Goal: Task Accomplishment & Management: Complete application form

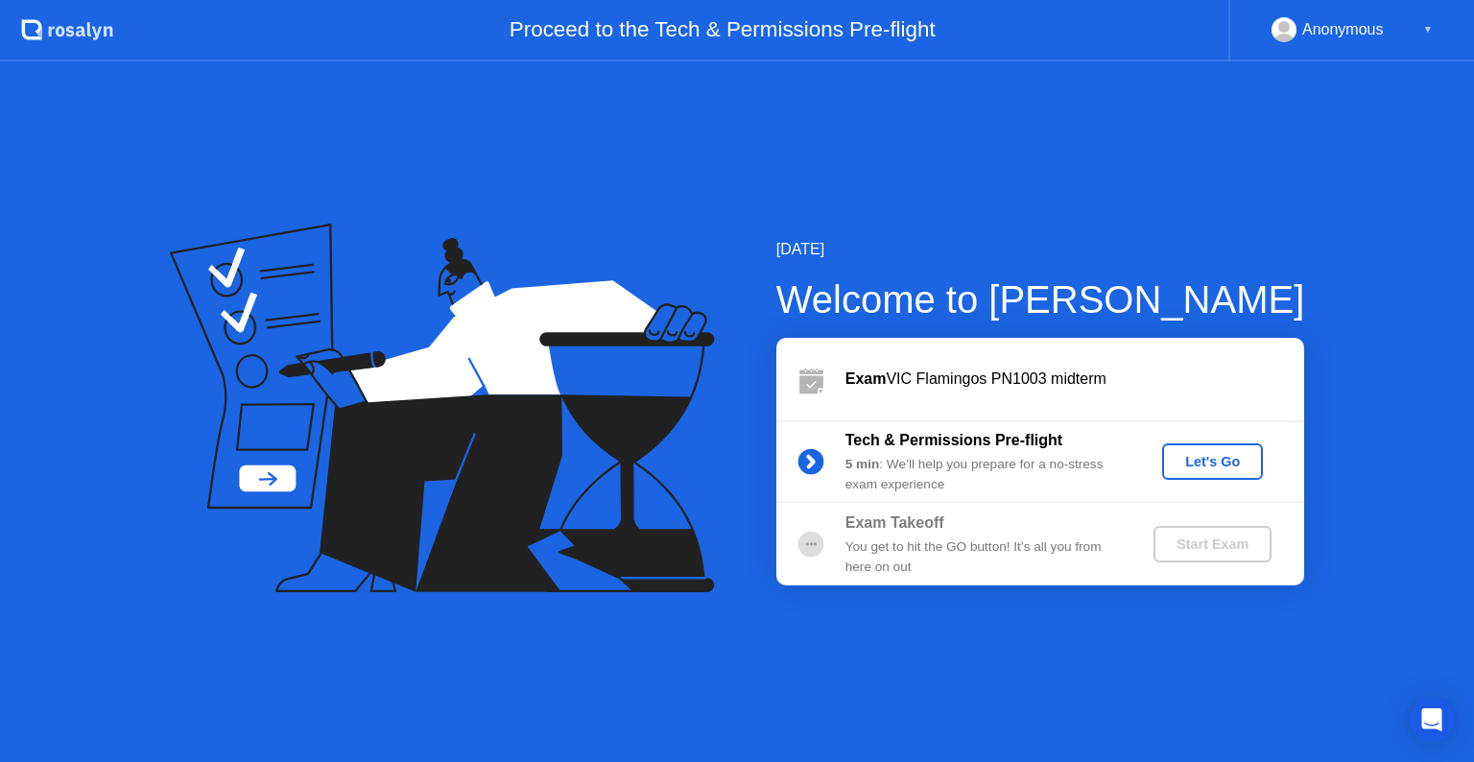
click at [1255, 460] on button "Let's Go" at bounding box center [1212, 461] width 101 height 36
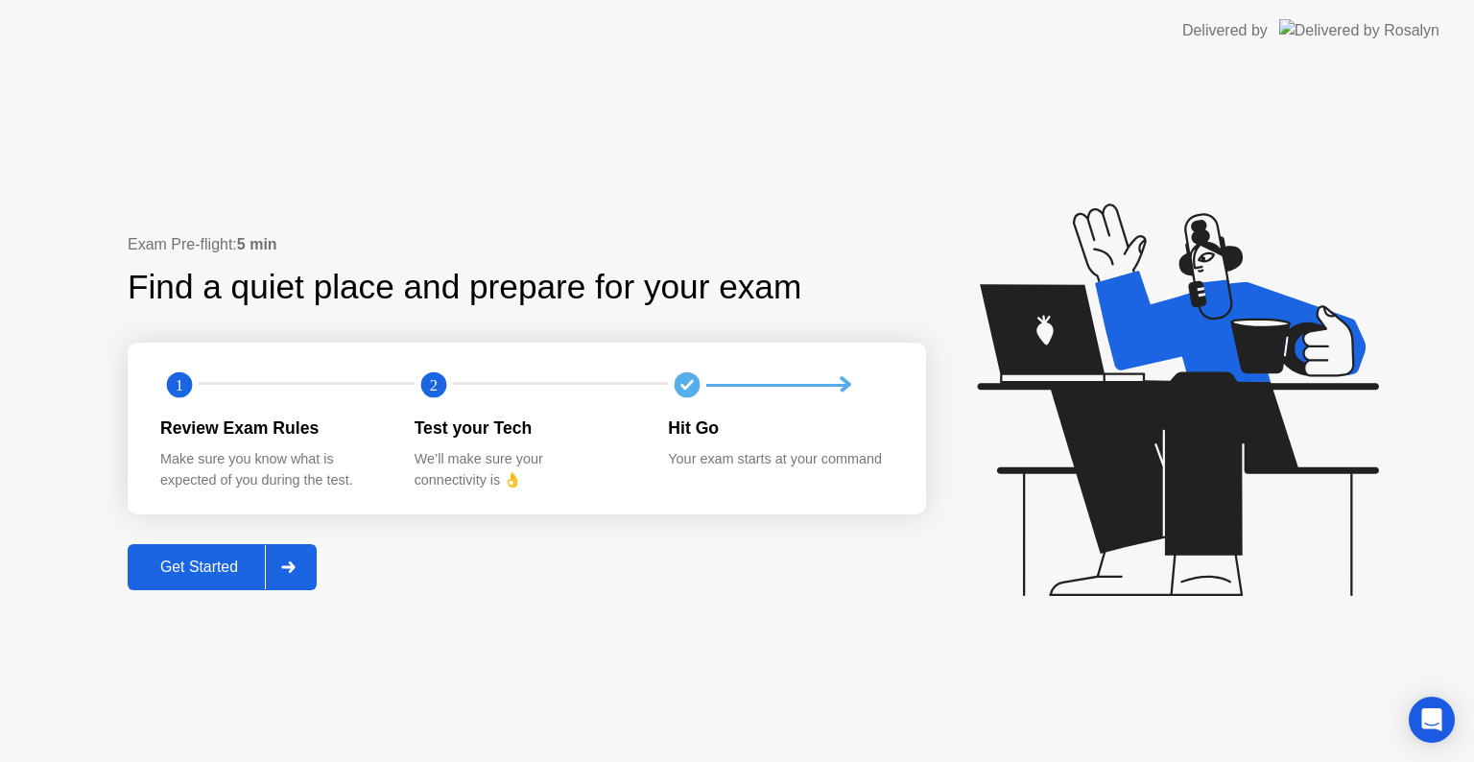
click at [198, 558] on div "Get Started" at bounding box center [198, 566] width 131 height 17
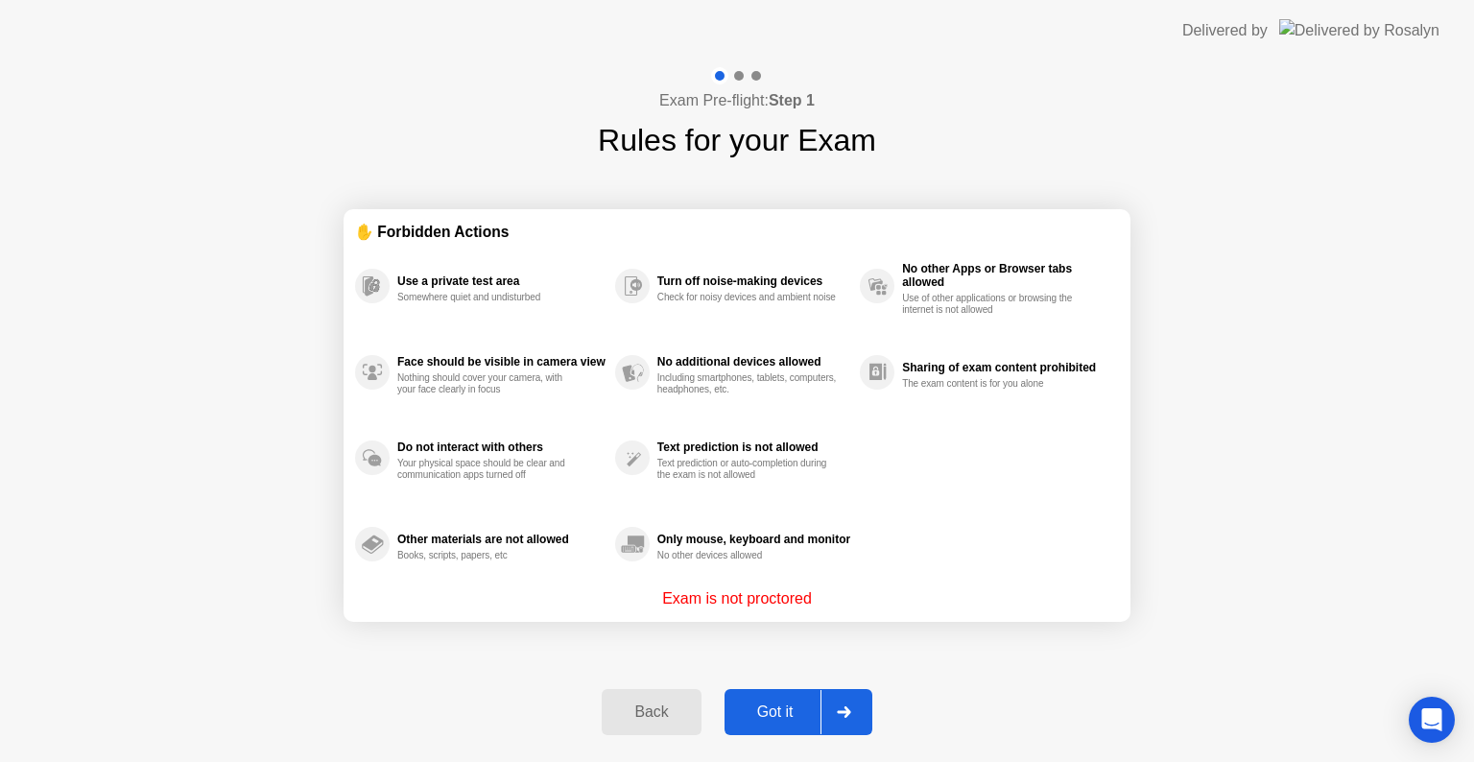
click at [767, 709] on div "Got it" at bounding box center [775, 711] width 90 height 17
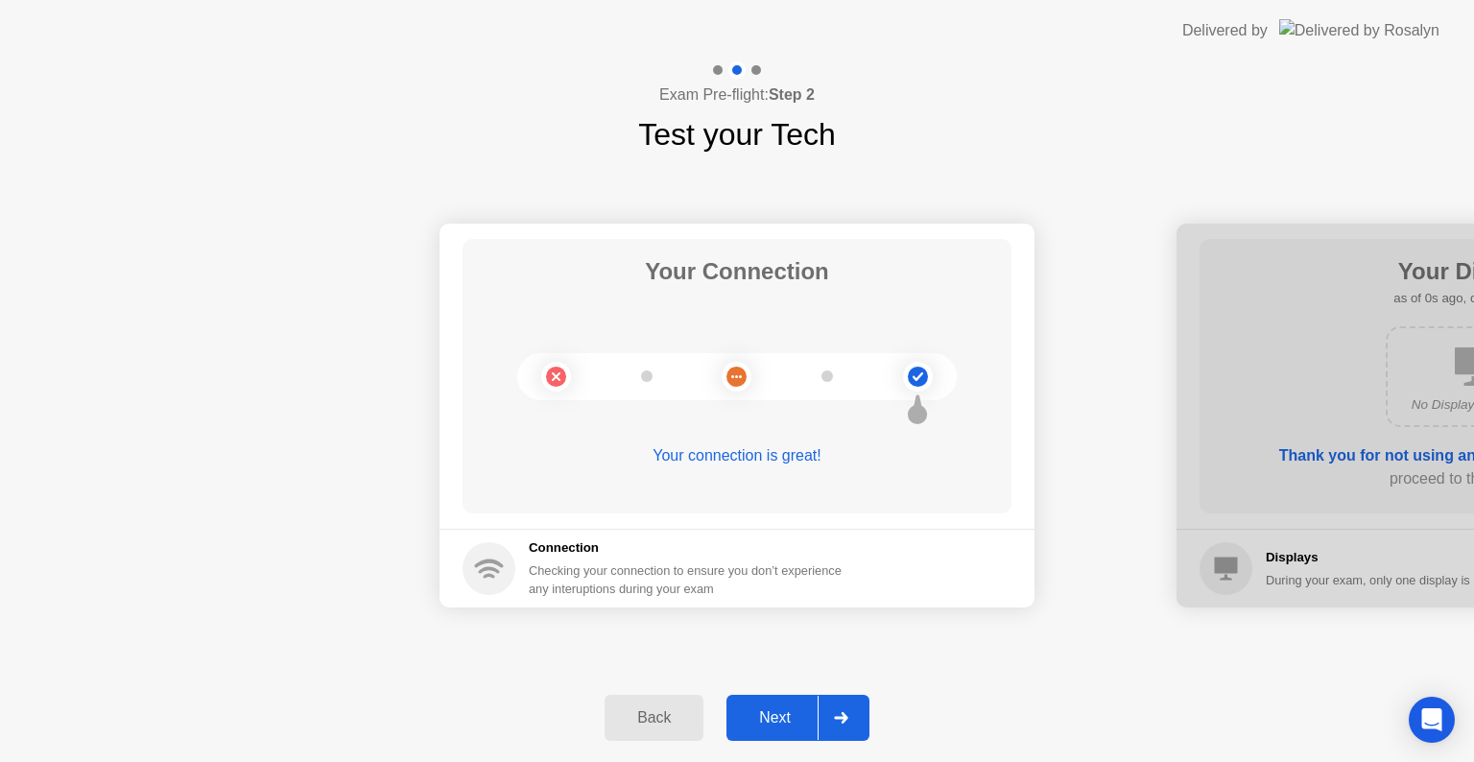
click at [777, 720] on div "Next" at bounding box center [774, 717] width 85 height 17
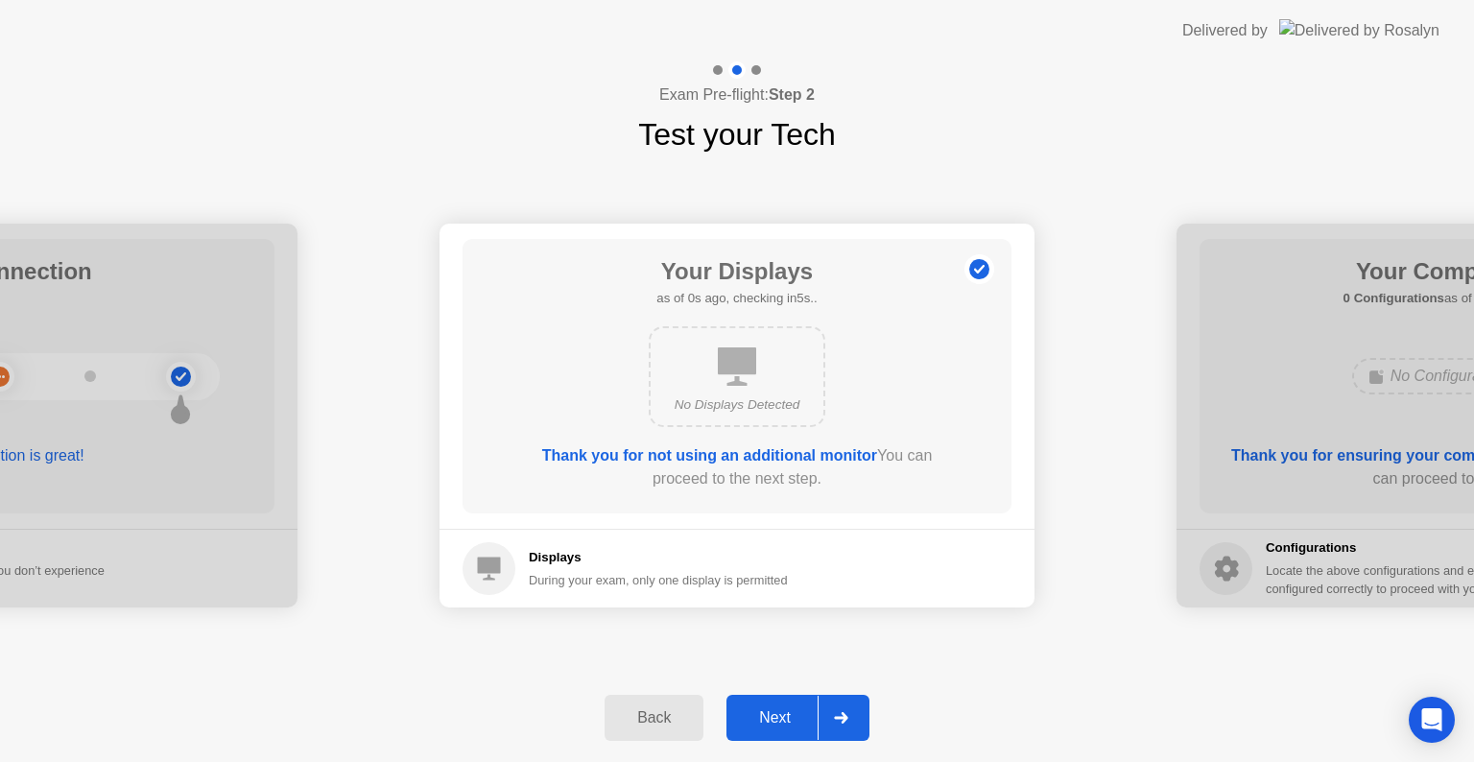
click at [777, 720] on div "Next" at bounding box center [774, 717] width 85 height 17
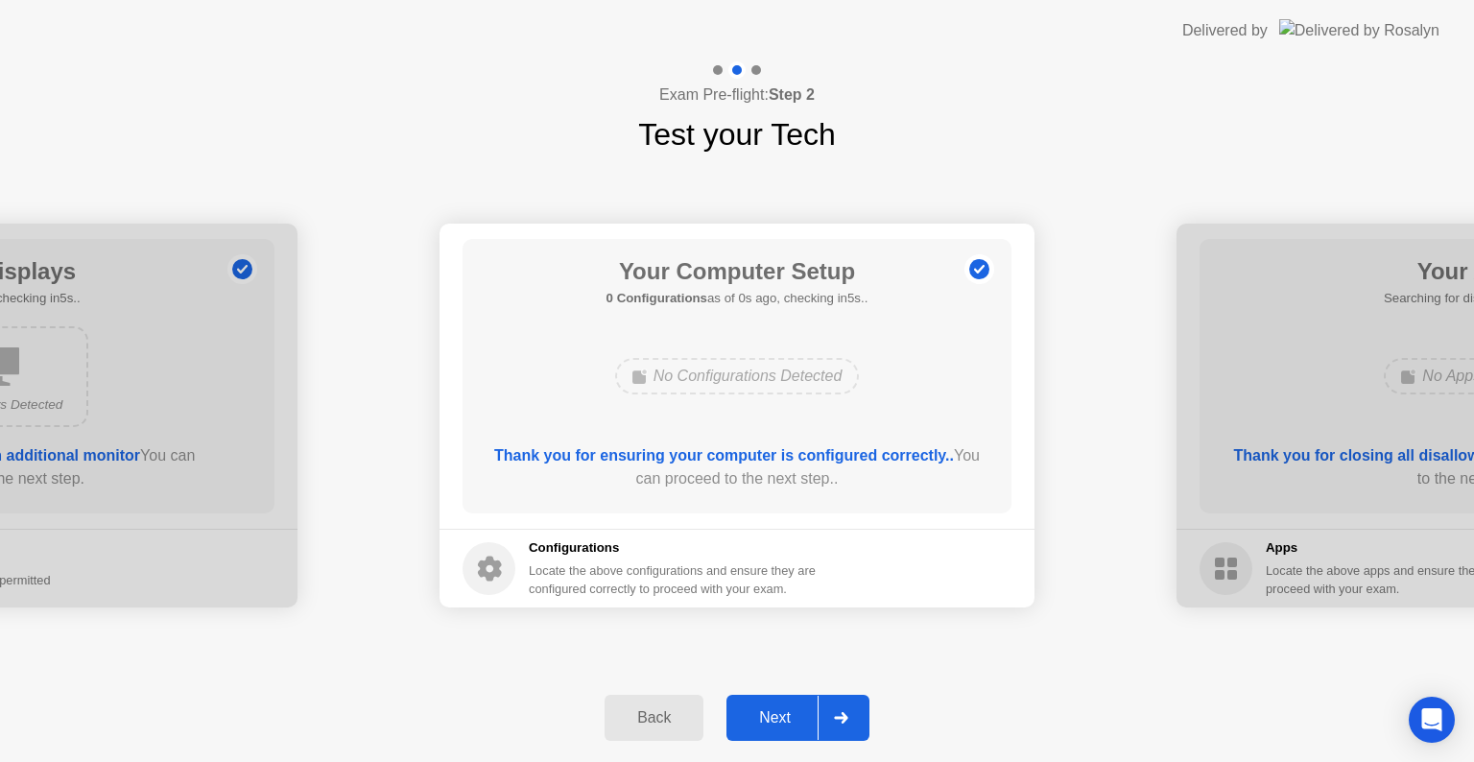
click at [777, 720] on div "Next" at bounding box center [774, 717] width 85 height 17
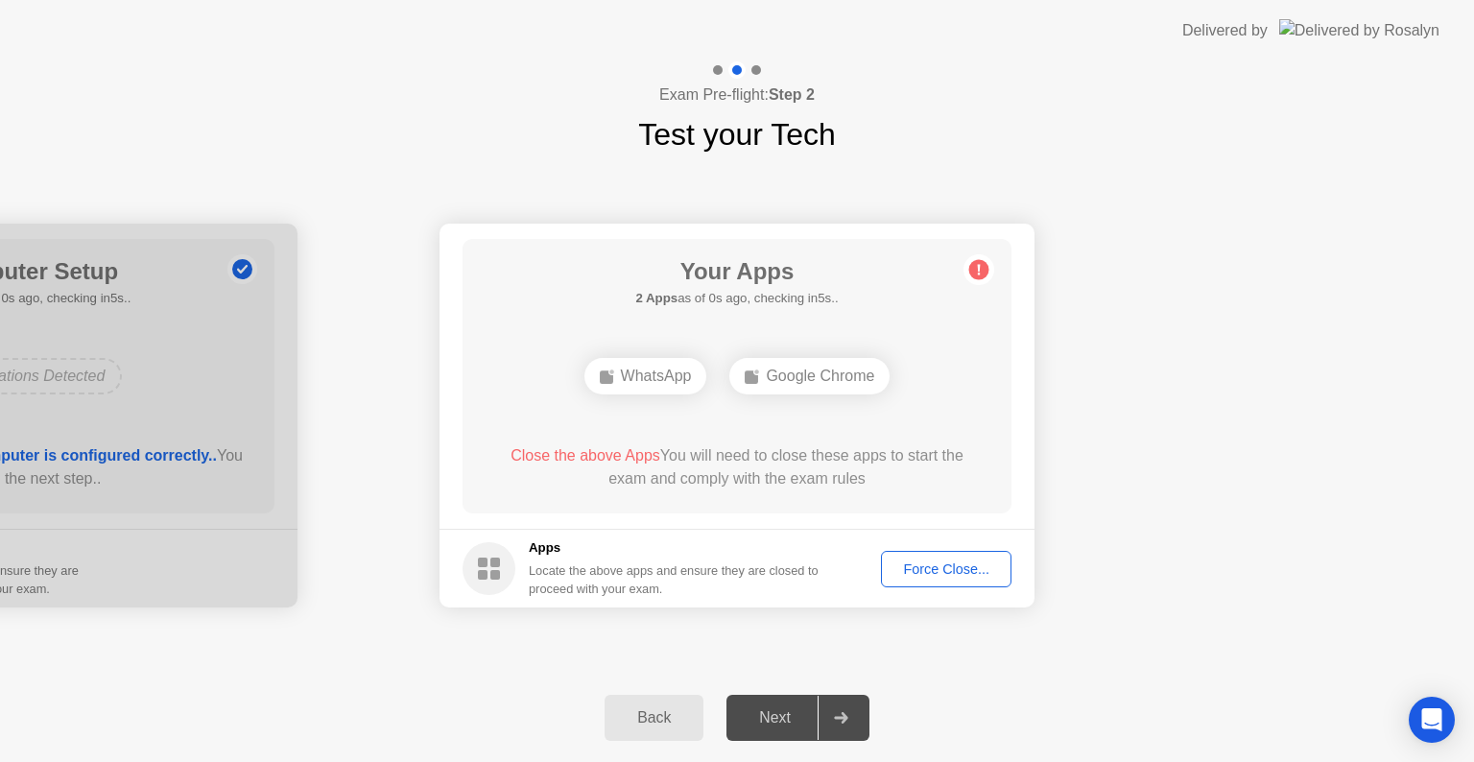
click at [773, 720] on div "Next" at bounding box center [774, 717] width 85 height 17
click at [937, 568] on div "Force Close..." at bounding box center [945, 568] width 117 height 15
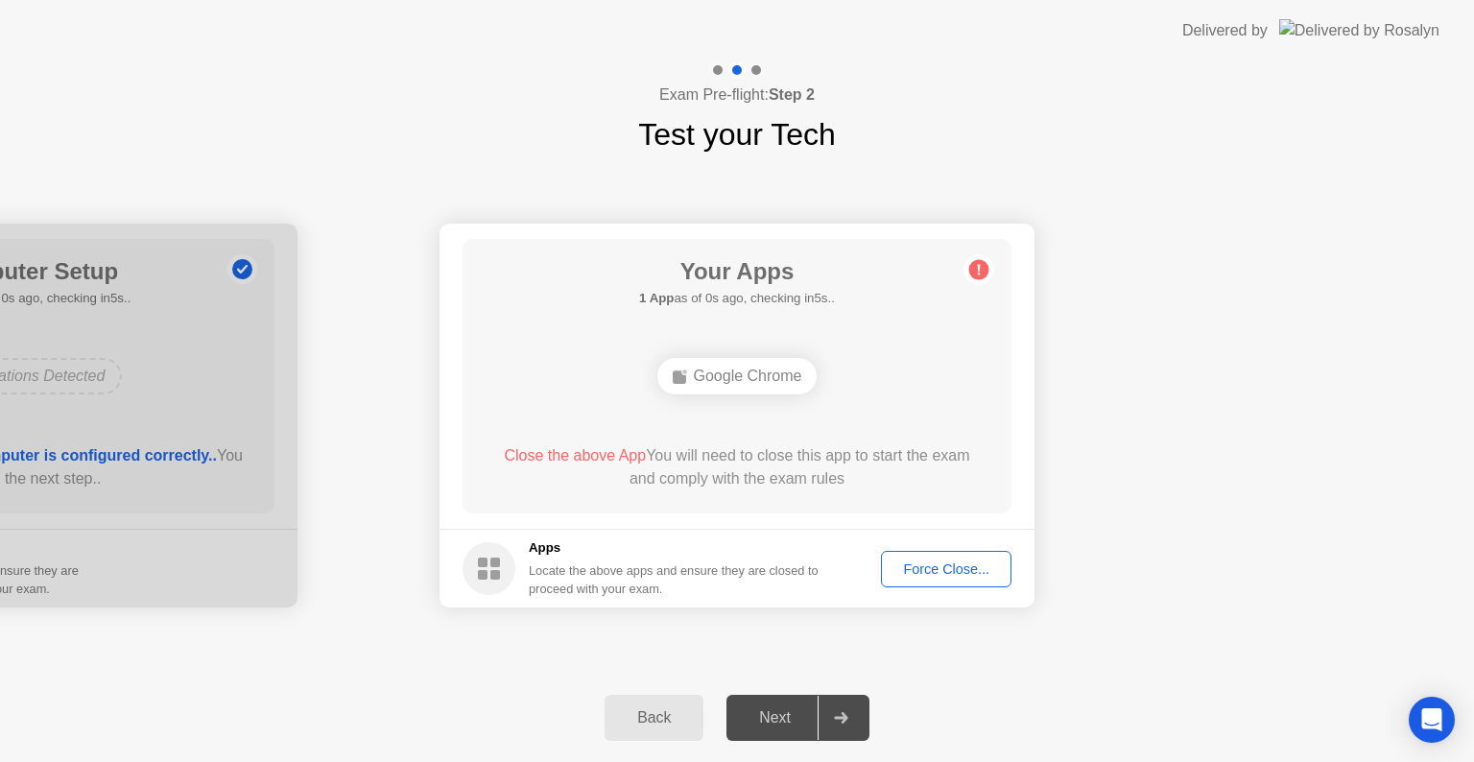
click at [957, 572] on div "Force Close..." at bounding box center [945, 568] width 117 height 15
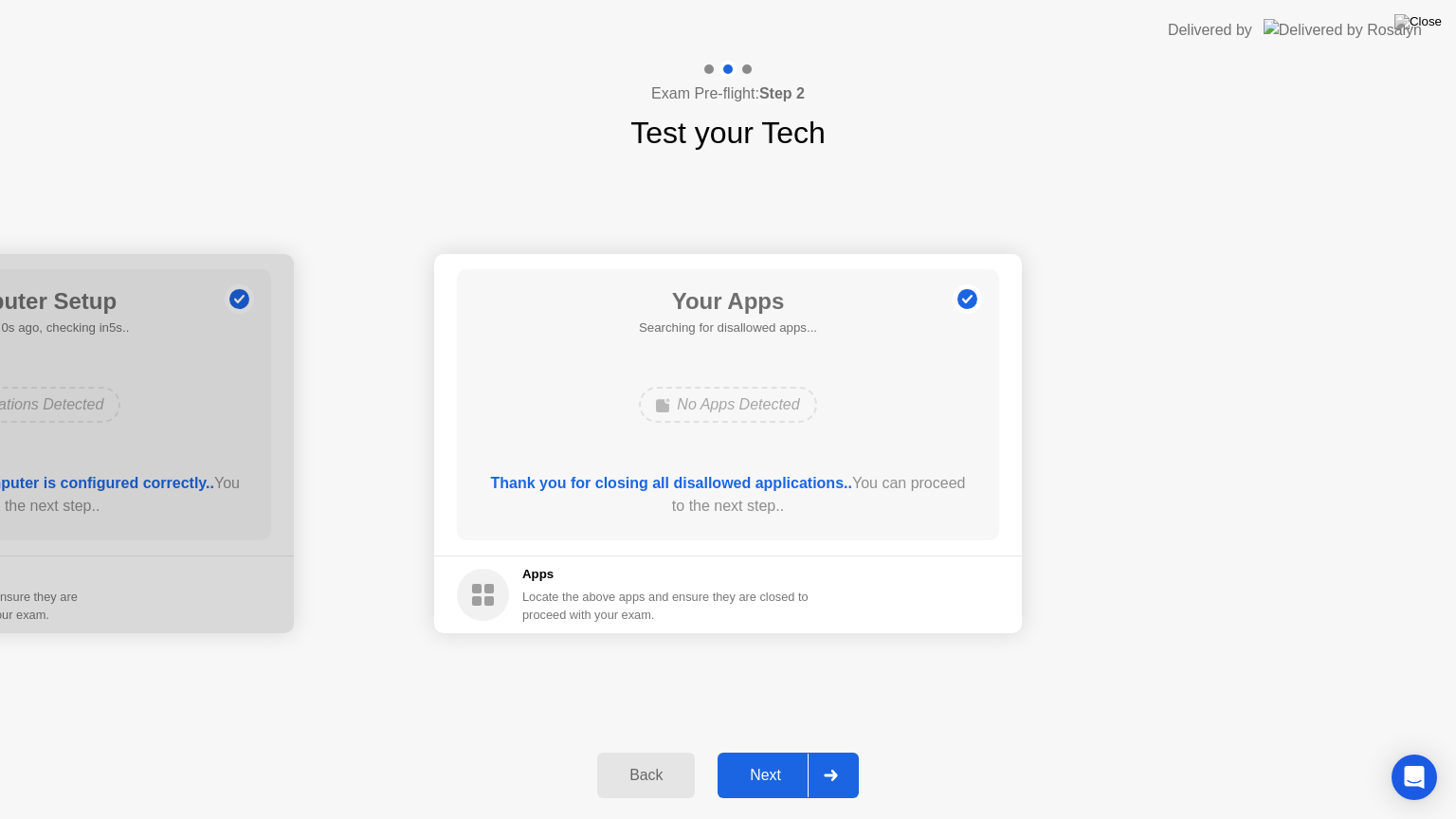
click at [772, 752] on div "Next" at bounding box center [765, 775] width 84 height 17
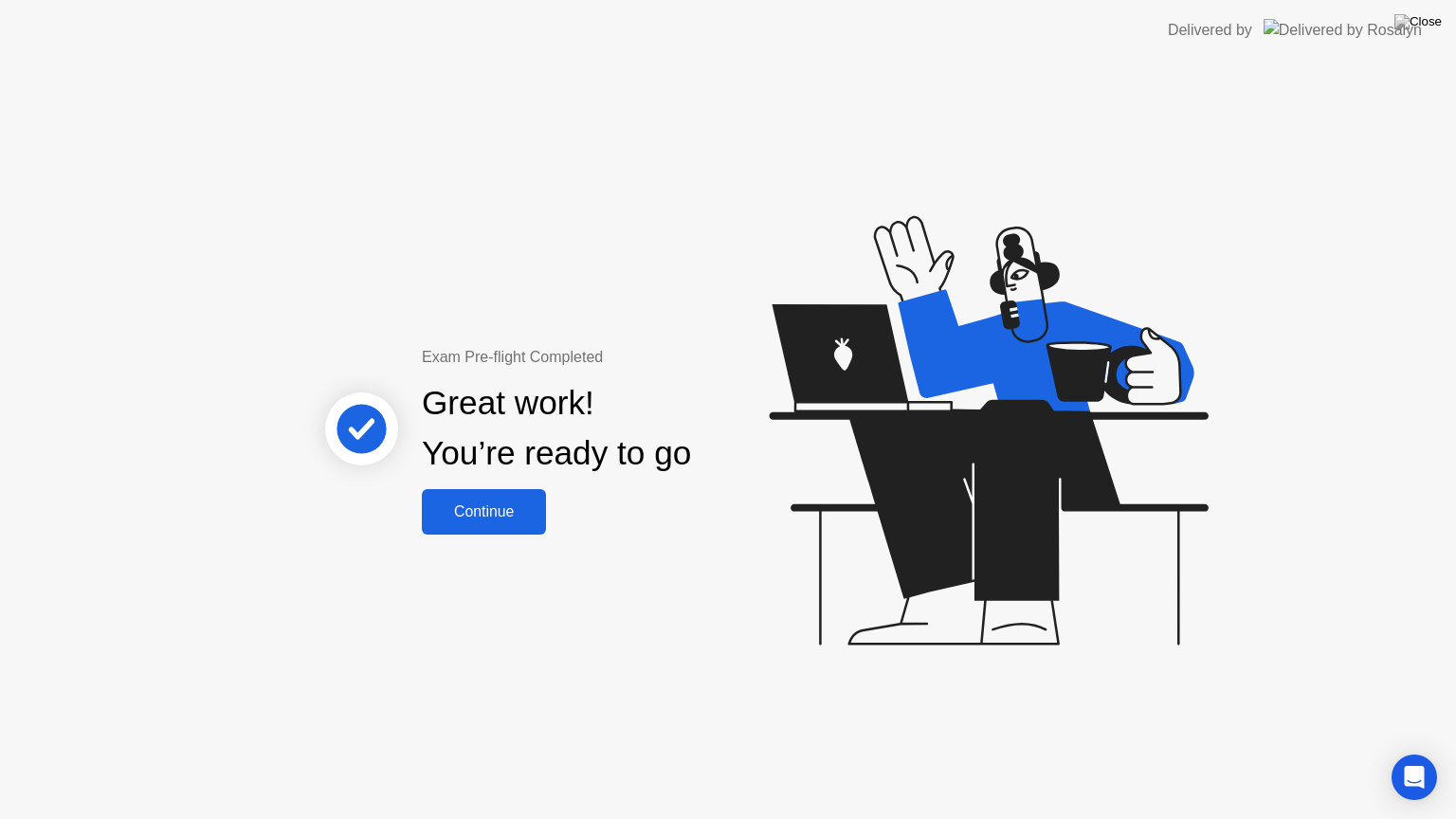
click at [478, 512] on div "Continue" at bounding box center [484, 511] width 113 height 17
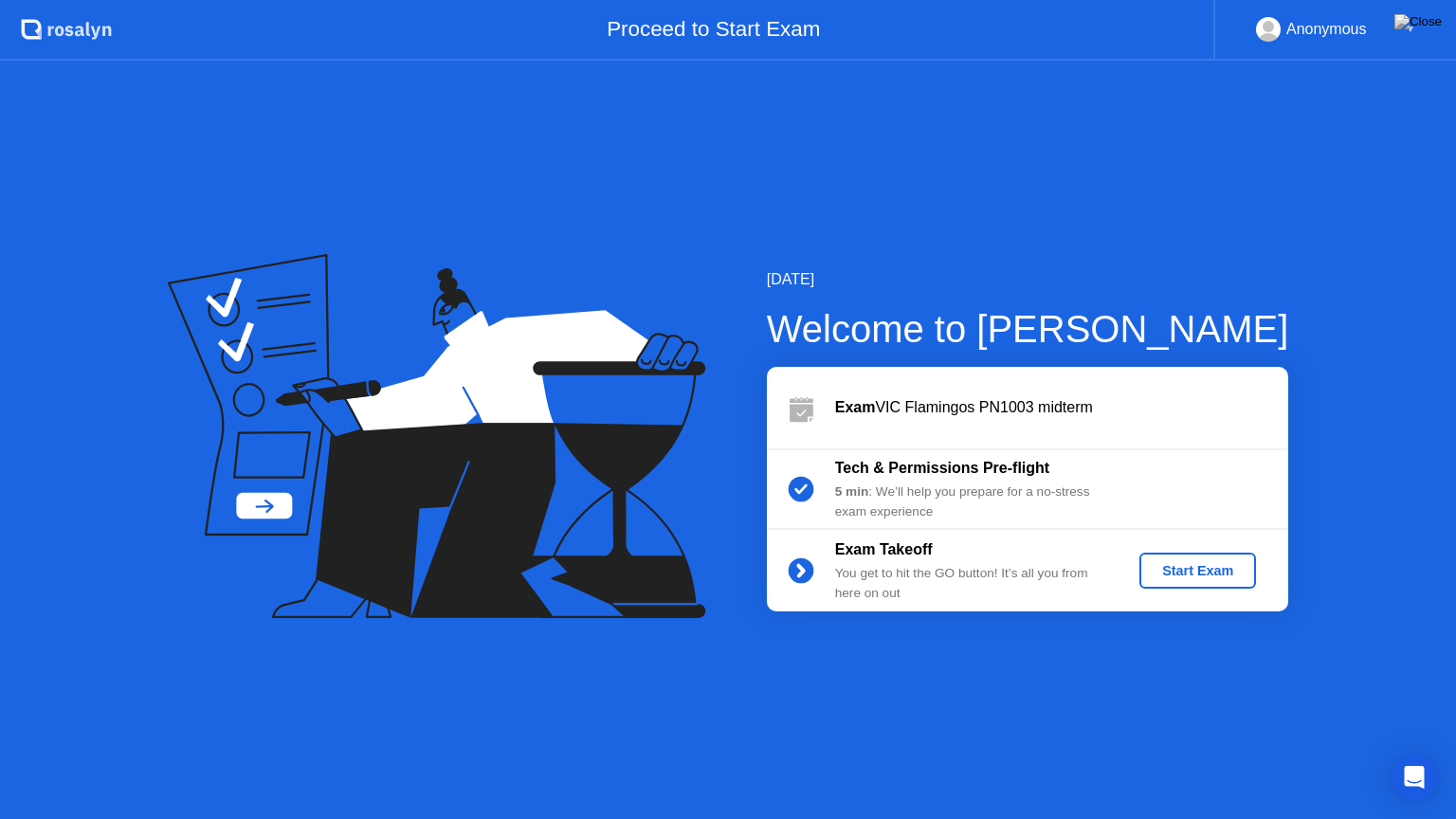
click at [1235, 570] on div "Start Exam" at bounding box center [1197, 570] width 102 height 15
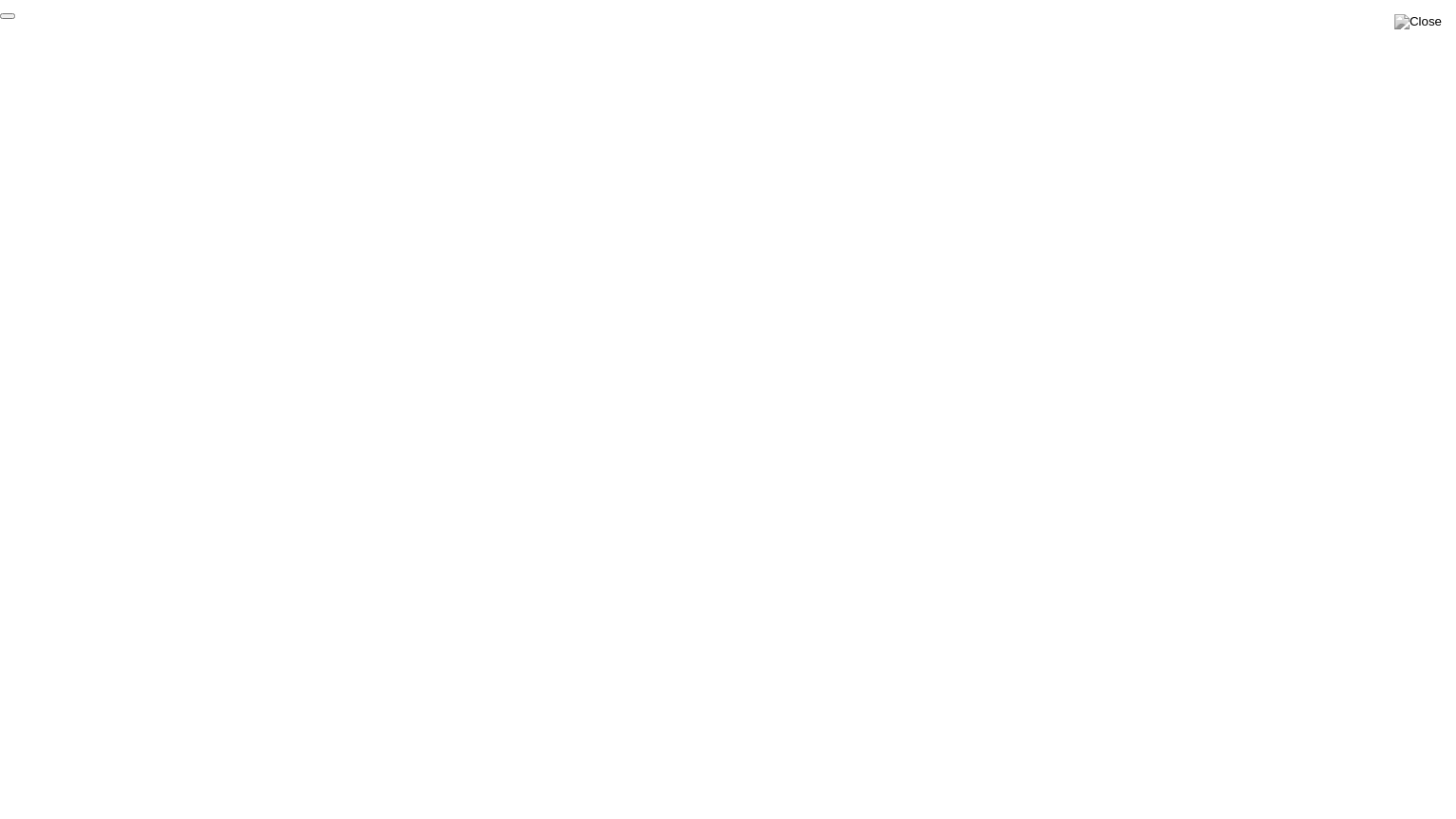
click div "End Proctoring Session"
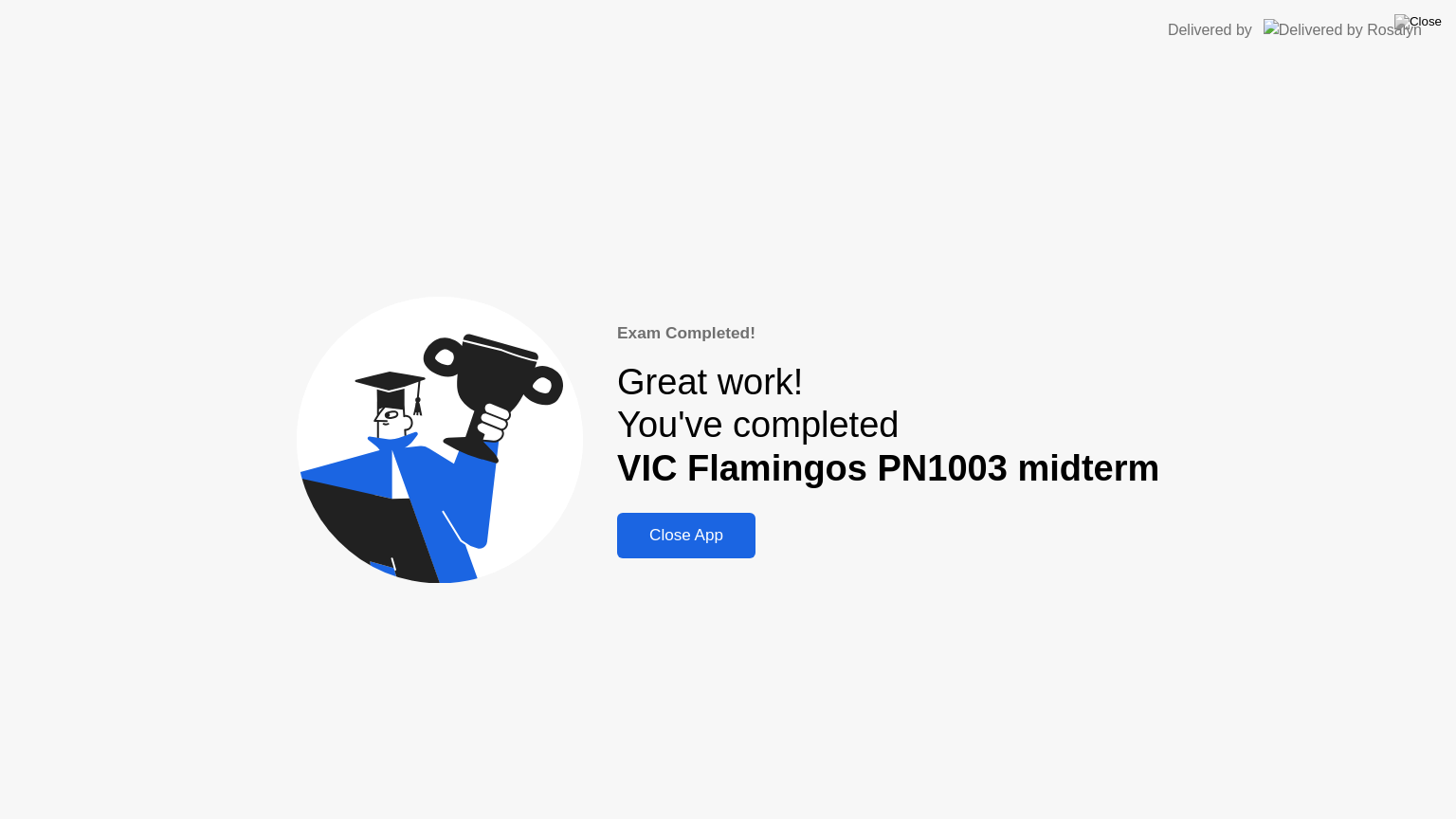
click at [693, 540] on div "Close App" at bounding box center [686, 534] width 127 height 19
